Goal: Information Seeking & Learning: Learn about a topic

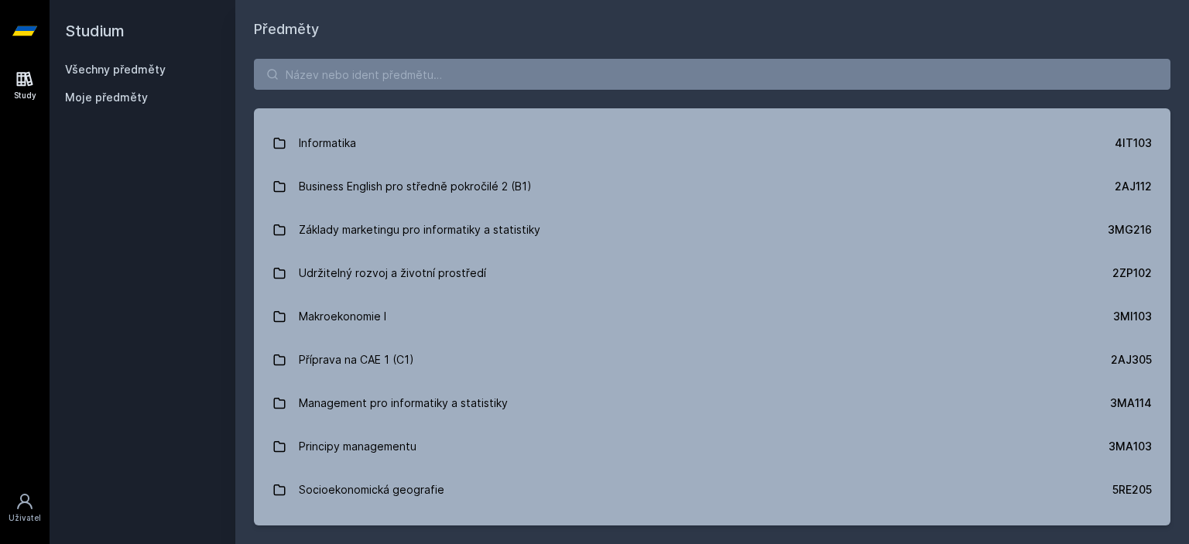
scroll to position [1548, 0]
click at [418, 74] on input "search" at bounding box center [712, 74] width 916 height 31
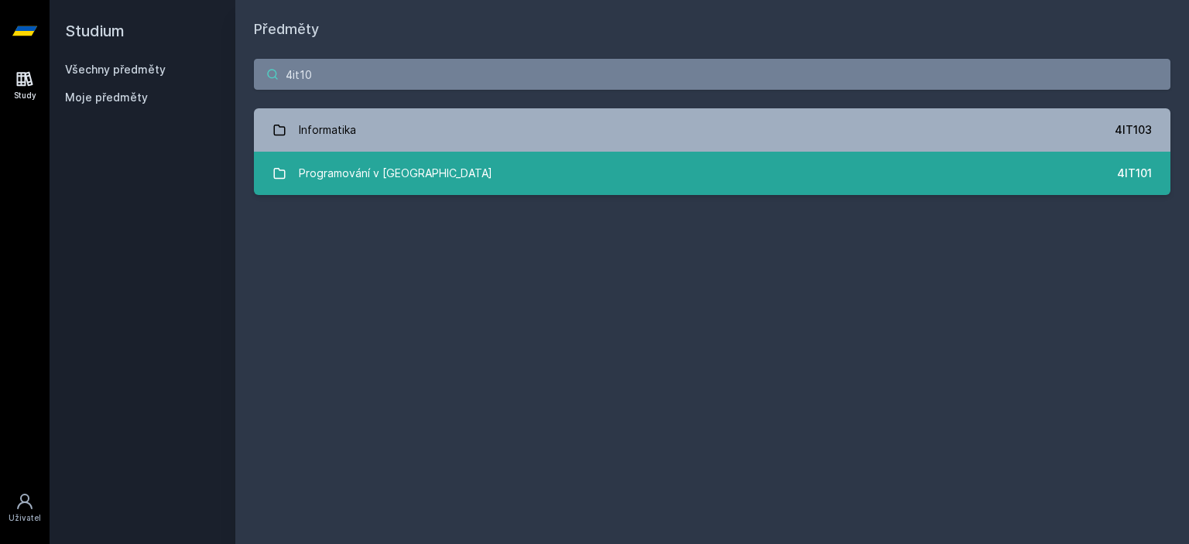
type input "4it10"
click at [463, 172] on link "Programování v Javě 4IT101" at bounding box center [712, 173] width 916 height 43
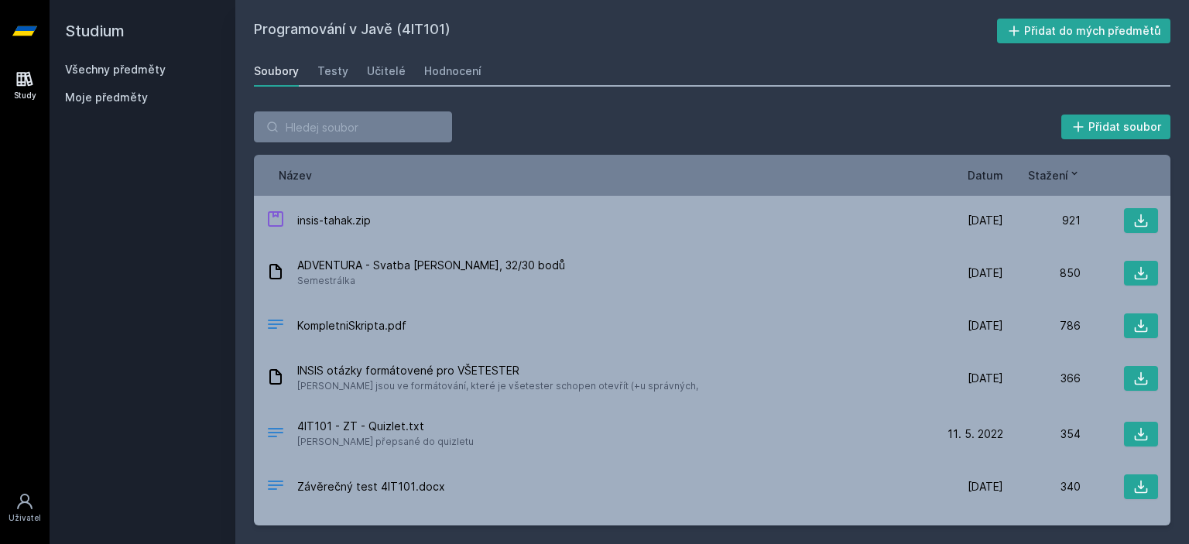
click at [997, 173] on span "Datum" at bounding box center [985, 175] width 36 height 16
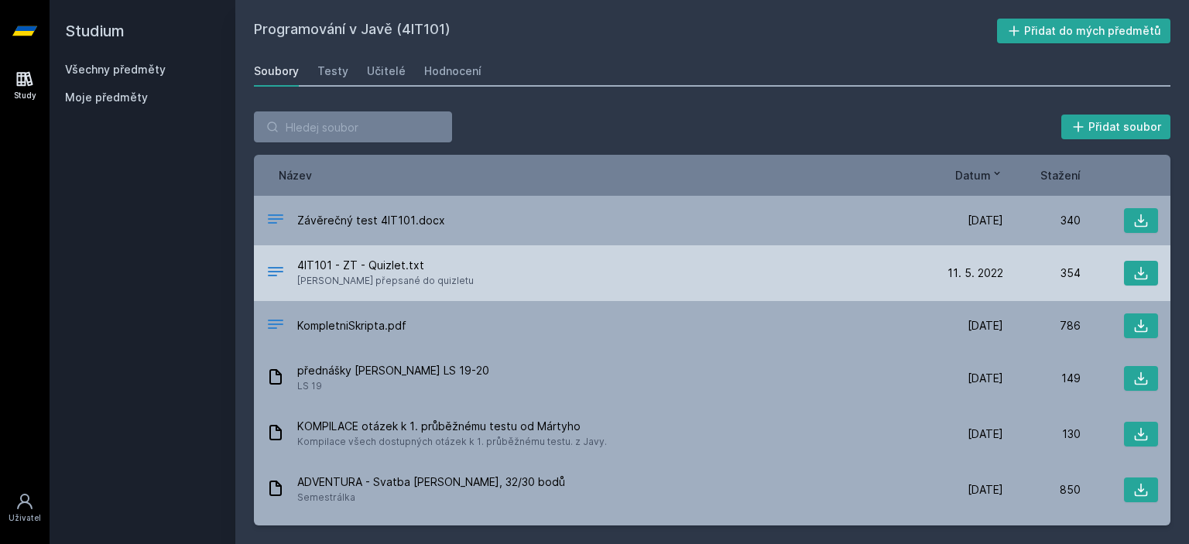
click at [385, 262] on span "4IT101 - ZT - Quizlet.txt" at bounding box center [385, 265] width 176 height 15
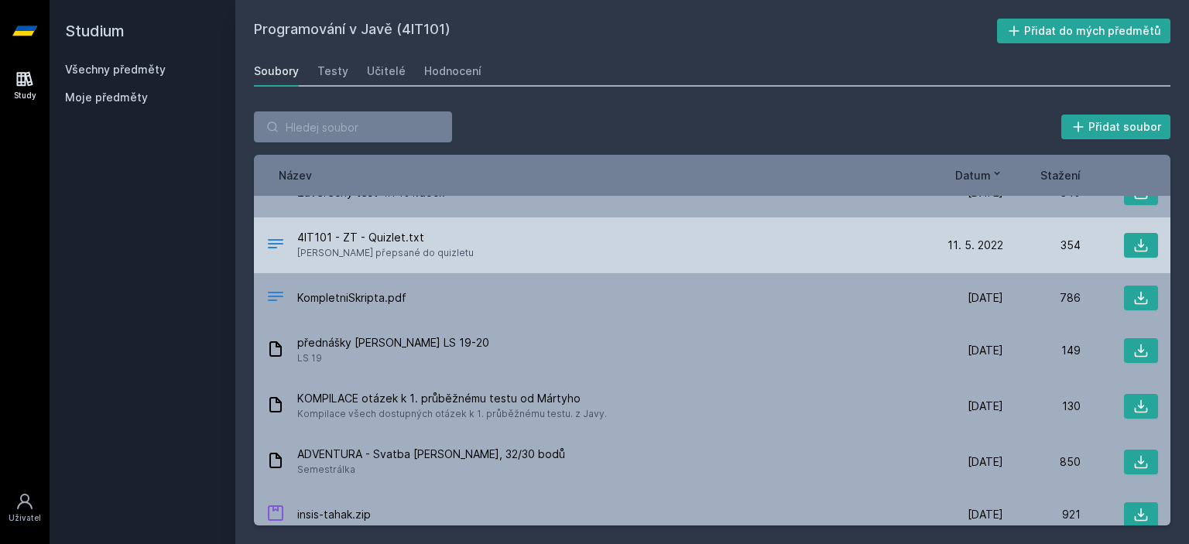
scroll to position [29, 0]
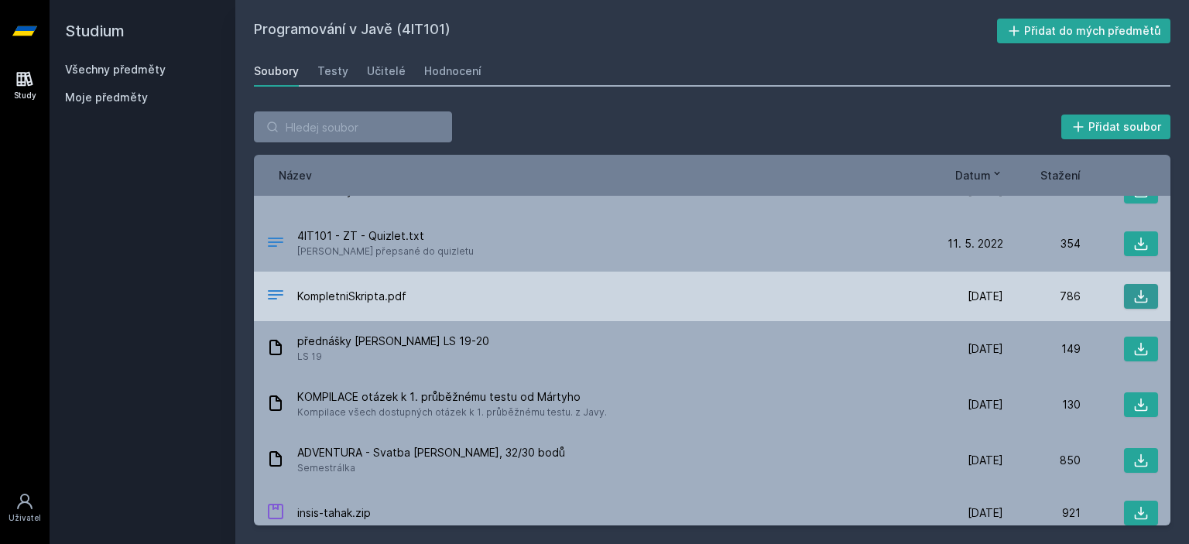
click at [1141, 293] on button at bounding box center [1141, 296] width 34 height 25
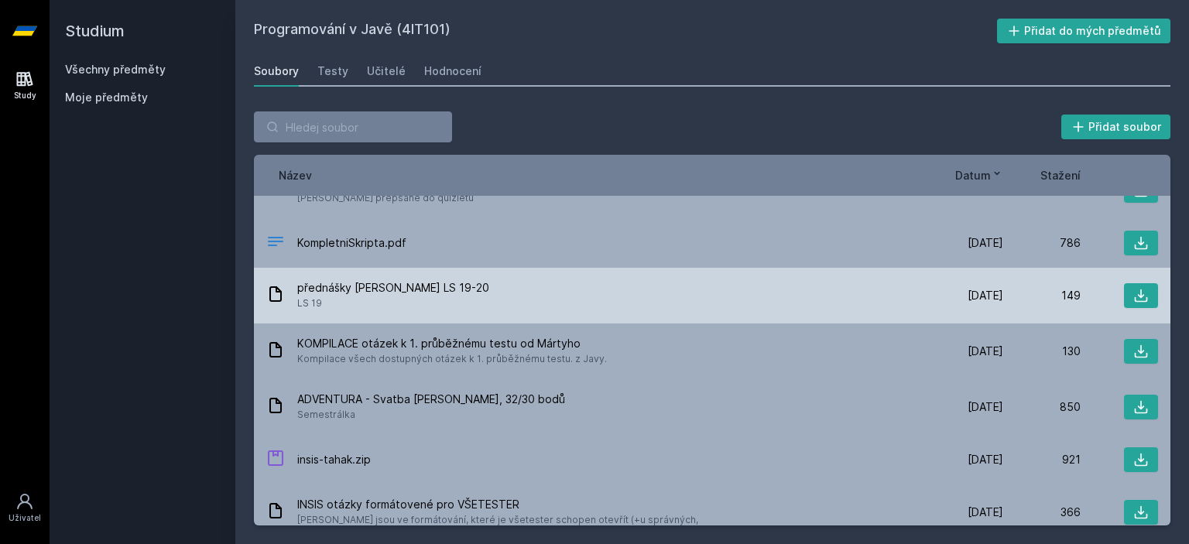
scroll to position [84, 0]
click at [1152, 302] on div "přednášky [PERSON_NAME] LS 19-20 LS 19 [DATE] [DATE] 149" at bounding box center [712, 295] width 916 height 56
click at [1135, 300] on icon at bounding box center [1141, 295] width 13 height 13
